Goal: Communication & Community: Answer question/provide support

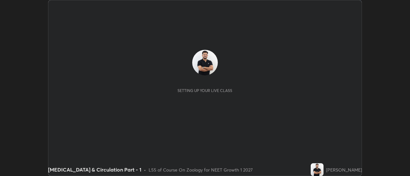
scroll to position [176, 410]
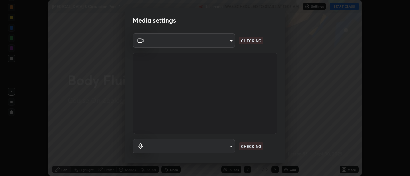
type input "6db99b6eec43879c9c37220b589585cee9a8a2a9ecad64e3b740b2de92d68dc4"
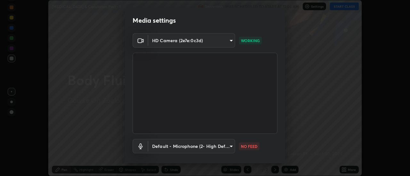
click at [219, 144] on body "Erase all [MEDICAL_DATA] & Circulation Part - 1 Recording WAS SCHEDULED TO STAR…" at bounding box center [205, 88] width 410 height 176
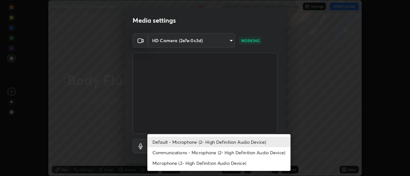
click at [203, 153] on li "Communications - Microphone (2- High Definition Audio Device)" at bounding box center [218, 153] width 143 height 11
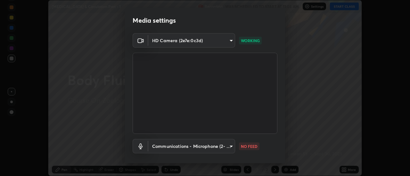
click at [214, 148] on body "Erase all [MEDICAL_DATA] & Circulation Part - 1 Recording WAS SCHEDULED TO STAR…" at bounding box center [205, 88] width 410 height 176
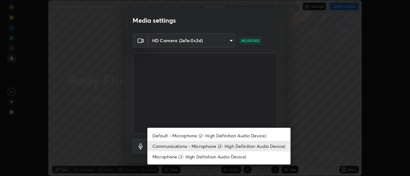
click at [208, 137] on li "Default - Microphone (2- High Definition Audio Device)" at bounding box center [218, 136] width 143 height 11
type input "default"
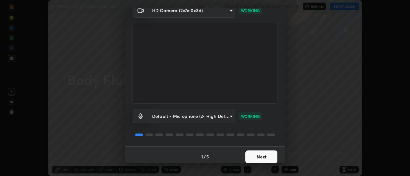
scroll to position [34, 0]
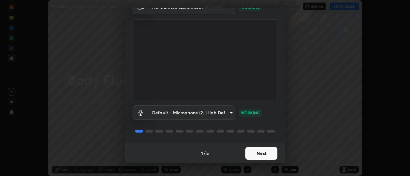
click at [267, 152] on button "Next" at bounding box center [261, 153] width 32 height 13
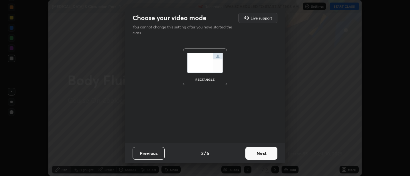
scroll to position [0, 0]
click at [266, 153] on button "Next" at bounding box center [261, 153] width 32 height 13
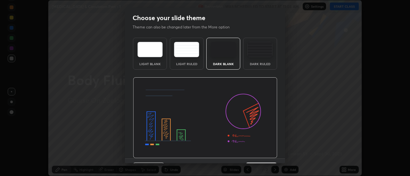
scroll to position [16, 0]
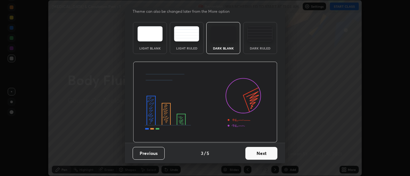
click at [262, 155] on button "Next" at bounding box center [261, 153] width 32 height 13
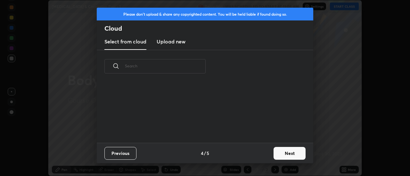
scroll to position [0, 0]
click at [282, 154] on button "Next" at bounding box center [289, 153] width 32 height 13
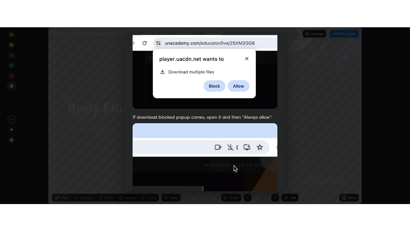
scroll to position [164, 0]
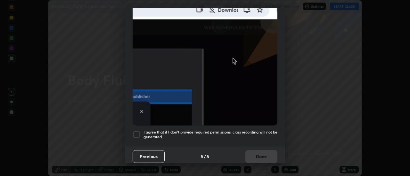
click at [137, 133] on div at bounding box center [137, 135] width 8 height 8
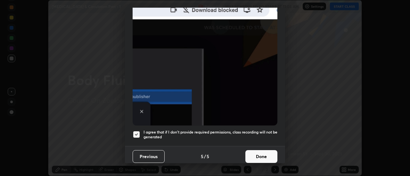
click at [262, 152] on button "Done" at bounding box center [261, 157] width 32 height 13
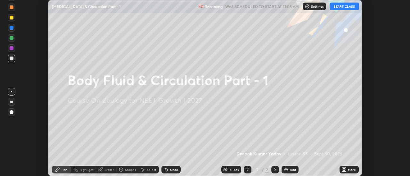
click at [345, 171] on icon at bounding box center [346, 171] width 2 height 2
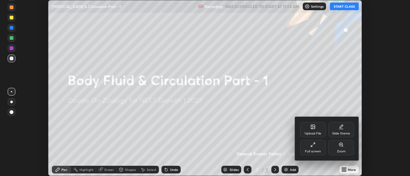
click at [316, 148] on div "Full screen" at bounding box center [313, 147] width 26 height 15
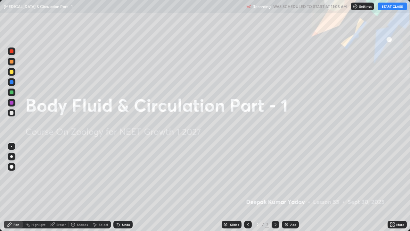
scroll to position [231, 410]
click at [286, 176] on img at bounding box center [286, 224] width 5 height 5
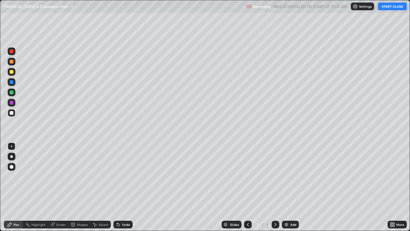
click at [386, 7] on button "START CLASS" at bounding box center [392, 7] width 29 height 8
click at [17, 176] on div "Pen" at bounding box center [16, 224] width 6 height 3
click at [11, 70] on div at bounding box center [12, 72] width 4 height 4
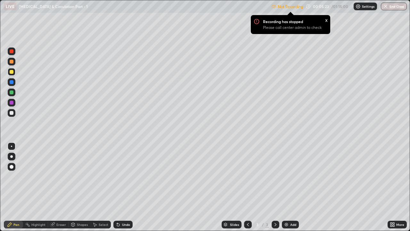
click at [325, 20] on div "x" at bounding box center [326, 19] width 3 height 7
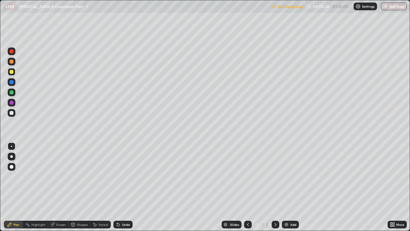
click at [306, 6] on div "Not Recording 00:05:24 / 01:15:00 Settings End Class" at bounding box center [338, 6] width 135 height 12
click at [307, 7] on div "Not Recording 00:05:25 / 01:15:00 Settings End Class" at bounding box center [338, 6] width 135 height 12
click at [392, 176] on icon at bounding box center [392, 224] width 5 height 5
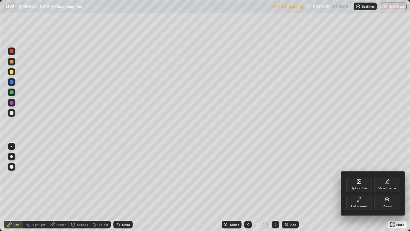
click at [349, 176] on div "Upload File" at bounding box center [359, 183] width 26 height 15
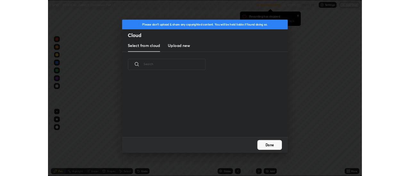
scroll to position [79, 206]
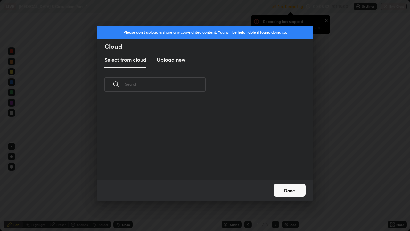
click at [292, 176] on button "Done" at bounding box center [289, 189] width 32 height 13
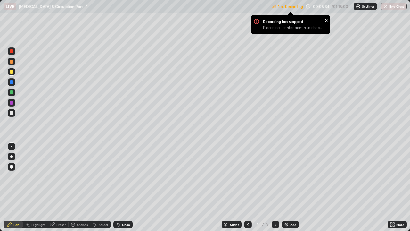
click at [391, 176] on icon at bounding box center [391, 223] width 2 height 2
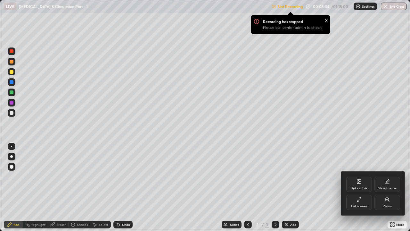
click at [359, 176] on div "Full screen" at bounding box center [359, 201] width 26 height 15
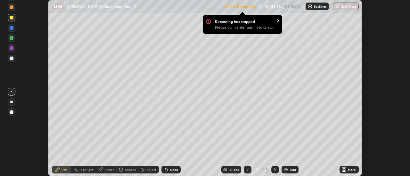
scroll to position [31847, 31613]
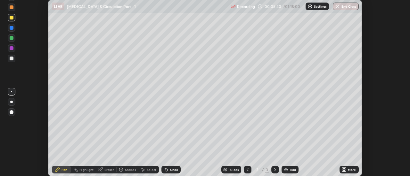
click at [344, 172] on icon at bounding box center [343, 171] width 2 height 2
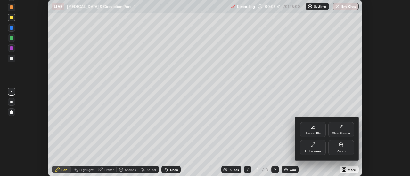
click at [315, 147] on div "Full screen" at bounding box center [313, 147] width 26 height 15
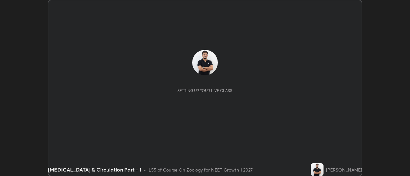
scroll to position [176, 410]
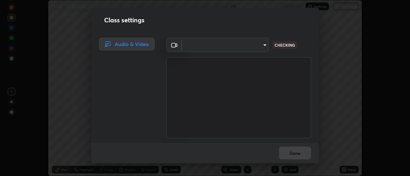
type input "6db99b6eec43879c9c37220b589585cee9a8a2a9ecad64e3b740b2de92d68dc4"
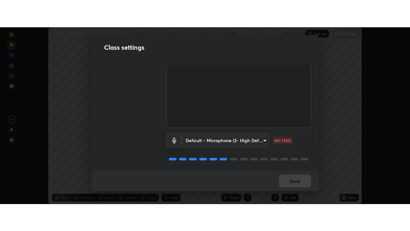
scroll to position [40, 0]
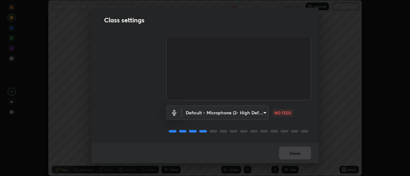
click at [258, 111] on body "Erase all LIVE [MEDICAL_DATA] & Circulation Part - 1 Recording 00:06:09 / 01:15…" at bounding box center [205, 88] width 410 height 176
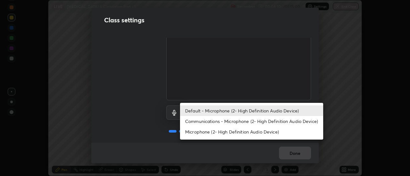
click at [252, 121] on li "Communications - Microphone (2- High Definition Audio Device)" at bounding box center [251, 121] width 143 height 11
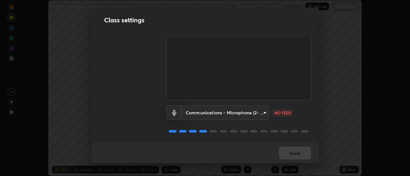
click at [256, 113] on body "Erase all LIVE [MEDICAL_DATA] & Circulation Part - 1 Recording 00:06:11 / 01:15…" at bounding box center [205, 88] width 410 height 176
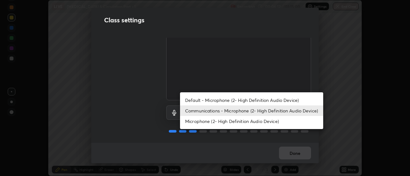
click at [251, 100] on li "Default - Microphone (2- High Definition Audio Device)" at bounding box center [251, 100] width 143 height 11
type input "default"
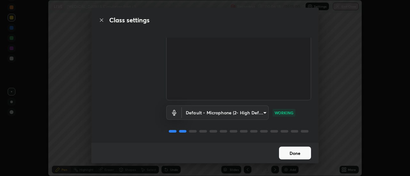
click at [299, 153] on button "Done" at bounding box center [295, 153] width 32 height 13
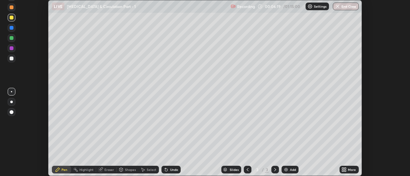
click at [343, 169] on icon at bounding box center [343, 169] width 2 height 2
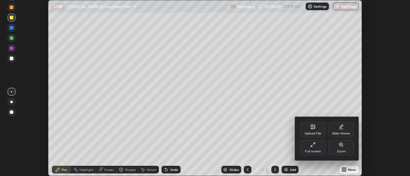
click at [316, 151] on div "Full screen" at bounding box center [313, 151] width 16 height 3
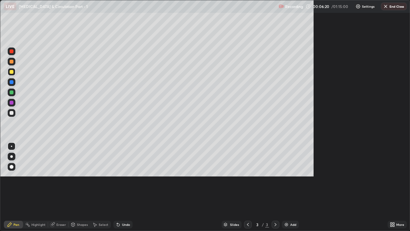
scroll to position [231, 410]
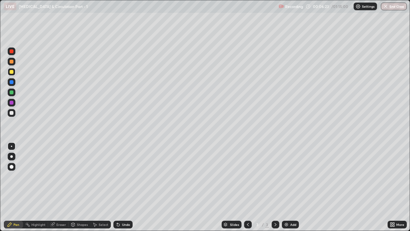
click at [11, 167] on div at bounding box center [12, 167] width 4 height 4
click at [11, 113] on div at bounding box center [12, 113] width 4 height 4
click at [14, 83] on div at bounding box center [12, 82] width 8 height 8
click at [10, 85] on div at bounding box center [12, 82] width 8 height 8
click at [11, 114] on div at bounding box center [12, 113] width 4 height 4
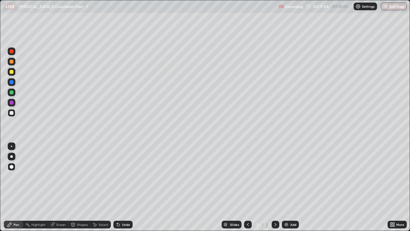
click at [12, 92] on div at bounding box center [12, 92] width 4 height 4
click at [233, 176] on div "Slides" at bounding box center [232, 224] width 20 height 8
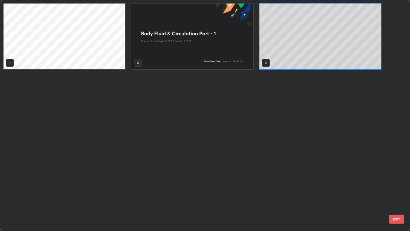
scroll to position [228, 406]
click at [193, 176] on div "1 2 3" at bounding box center [199, 115] width 398 height 230
click at [199, 176] on div "1 2 3" at bounding box center [199, 115] width 398 height 230
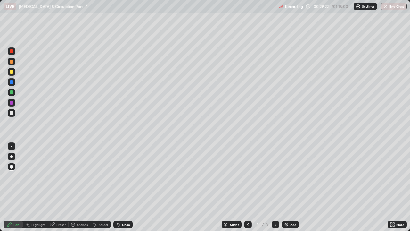
click at [11, 52] on div at bounding box center [12, 51] width 4 height 4
click at [287, 176] on img at bounding box center [286, 224] width 5 height 5
click at [12, 92] on div at bounding box center [12, 92] width 4 height 4
click at [12, 114] on div at bounding box center [12, 113] width 4 height 4
click at [13, 71] on div at bounding box center [12, 72] width 4 height 4
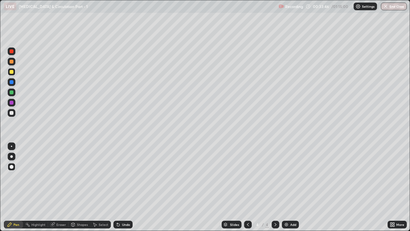
click at [12, 93] on div at bounding box center [12, 92] width 4 height 4
click at [12, 82] on div at bounding box center [12, 82] width 4 height 4
click at [119, 176] on icon at bounding box center [118, 224] width 5 height 5
click at [118, 176] on icon at bounding box center [118, 224] width 5 height 5
click at [118, 176] on icon at bounding box center [118, 224] width 3 height 3
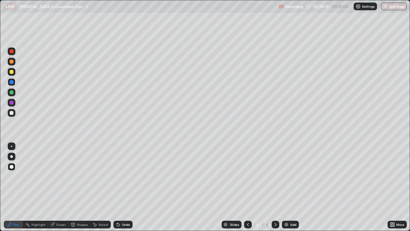
click at [119, 176] on icon at bounding box center [118, 224] width 5 height 5
click at [117, 176] on icon at bounding box center [118, 224] width 3 height 3
click at [288, 176] on img at bounding box center [286, 224] width 5 height 5
click at [284, 176] on img at bounding box center [286, 224] width 5 height 5
click at [74, 176] on icon at bounding box center [73, 224] width 4 height 4
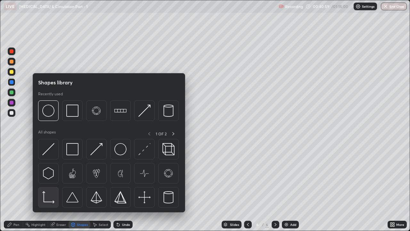
click at [49, 176] on img at bounding box center [48, 197] width 12 height 12
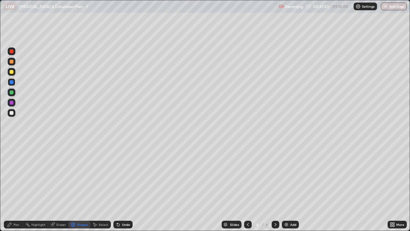
click at [15, 176] on div "Pen" at bounding box center [16, 224] width 6 height 3
click at [13, 111] on div at bounding box center [12, 113] width 4 height 4
click at [13, 176] on div "Pen" at bounding box center [13, 224] width 19 height 8
click at [13, 112] on div at bounding box center [12, 113] width 4 height 4
click at [12, 92] on div at bounding box center [12, 92] width 4 height 4
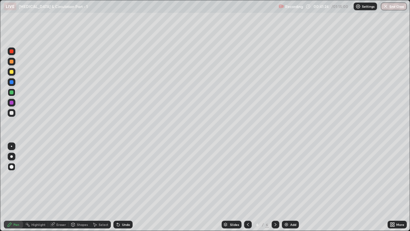
click at [117, 176] on icon at bounding box center [117, 223] width 1 height 1
click at [119, 176] on icon at bounding box center [118, 224] width 5 height 5
click at [120, 176] on div "Undo" at bounding box center [122, 224] width 19 height 8
click at [12, 63] on div at bounding box center [12, 62] width 4 height 4
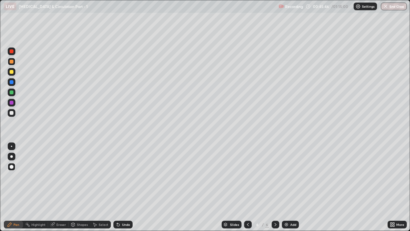
click at [12, 113] on div at bounding box center [12, 113] width 4 height 4
click at [12, 103] on div at bounding box center [12, 103] width 4 height 4
click at [13, 83] on div at bounding box center [12, 82] width 4 height 4
click at [56, 176] on div "Eraser" at bounding box center [58, 224] width 20 height 8
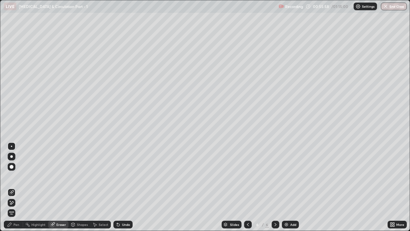
click at [11, 176] on icon at bounding box center [12, 202] width 4 height 3
click at [17, 176] on div "Pen" at bounding box center [16, 224] width 6 height 3
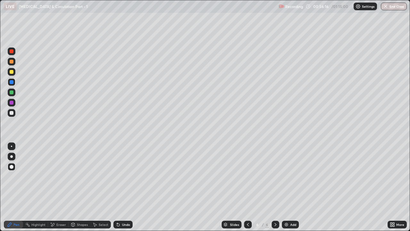
click at [12, 112] on div at bounding box center [12, 113] width 4 height 4
click at [12, 103] on div at bounding box center [12, 103] width 4 height 4
click at [12, 92] on div at bounding box center [12, 92] width 4 height 4
click at [11, 51] on div at bounding box center [12, 51] width 4 height 4
click at [56, 176] on div "Eraser" at bounding box center [61, 224] width 10 height 3
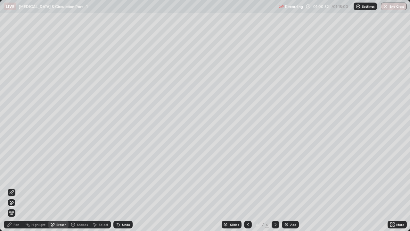
click at [12, 176] on icon at bounding box center [11, 192] width 5 height 5
click at [16, 176] on div "Pen" at bounding box center [16, 224] width 6 height 3
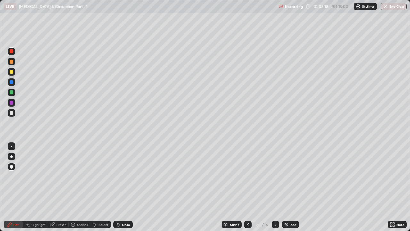
click at [12, 93] on div at bounding box center [12, 92] width 4 height 4
click at [284, 176] on div "Add" at bounding box center [290, 224] width 17 height 8
click at [12, 72] on div at bounding box center [12, 72] width 4 height 4
click at [11, 93] on div at bounding box center [12, 92] width 4 height 4
click at [13, 53] on div at bounding box center [12, 51] width 8 height 8
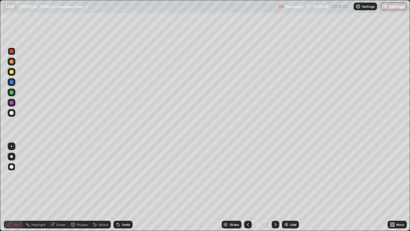
click at [13, 112] on div at bounding box center [12, 113] width 4 height 4
click at [285, 176] on img at bounding box center [286, 224] width 5 height 5
click at [12, 83] on div at bounding box center [12, 82] width 4 height 4
click at [12, 51] on div at bounding box center [12, 51] width 4 height 4
click at [11, 52] on div at bounding box center [12, 51] width 4 height 4
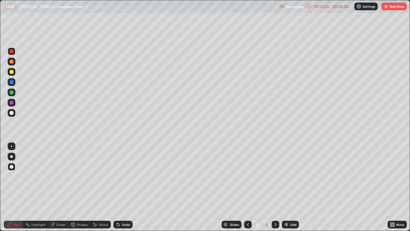
click at [247, 176] on icon at bounding box center [247, 224] width 5 height 5
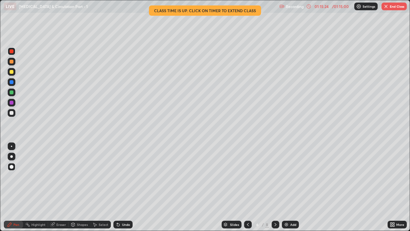
click at [395, 7] on button "End Class" at bounding box center [393, 7] width 25 height 8
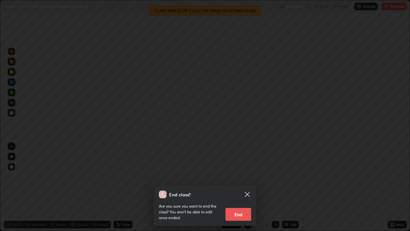
click at [245, 176] on button "End" at bounding box center [238, 214] width 26 height 13
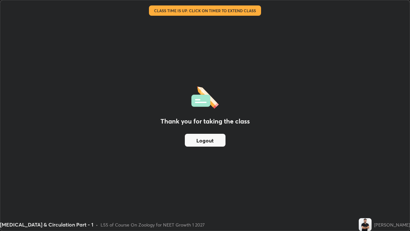
click at [206, 141] on button "Logout" at bounding box center [205, 140] width 41 height 13
